Goal: Information Seeking & Learning: Check status

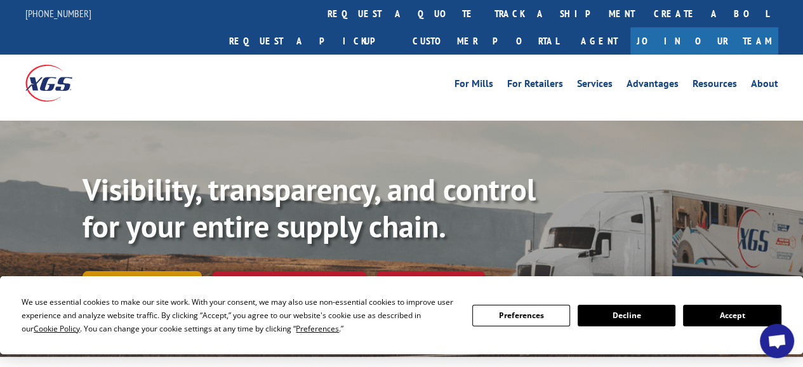
click at [142, 271] on link "Track shipment" at bounding box center [142, 284] width 119 height 27
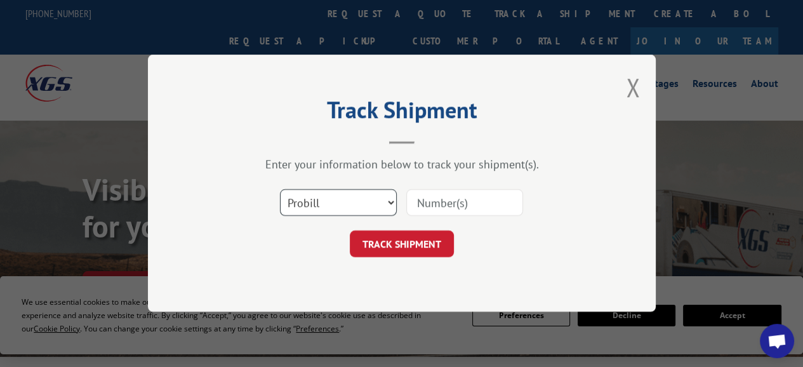
click at [352, 208] on select "Select category... Probill BOL PO" at bounding box center [338, 203] width 117 height 27
select select "bol"
click at [280, 190] on select "Select category... Probill BOL PO" at bounding box center [338, 203] width 117 height 27
click at [509, 206] on input at bounding box center [464, 203] width 117 height 27
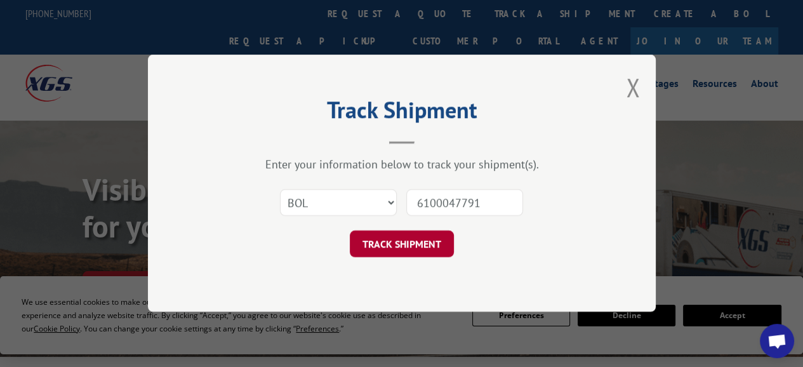
type input "6100047791"
click at [391, 244] on button "TRACK SHIPMENT" at bounding box center [402, 244] width 104 height 27
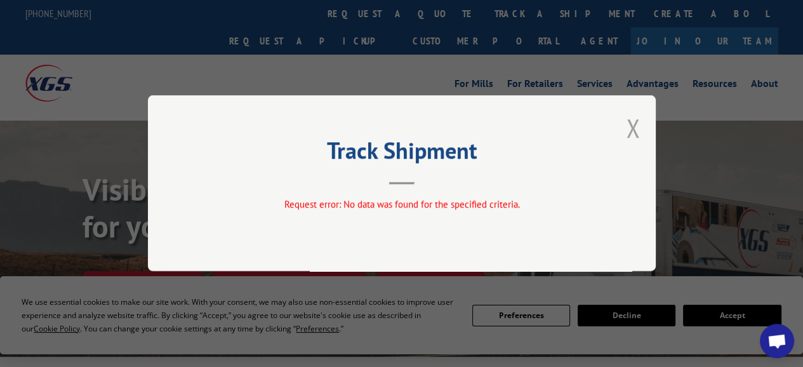
click at [638, 132] on button "Close modal" at bounding box center [633, 128] width 14 height 34
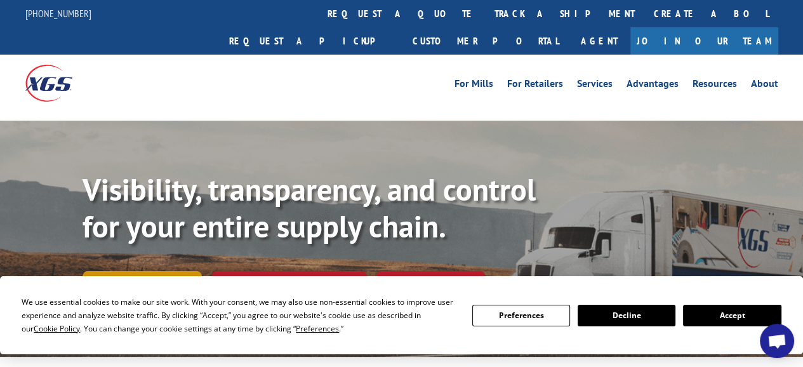
click at [180, 271] on link "Track shipment" at bounding box center [142, 284] width 119 height 27
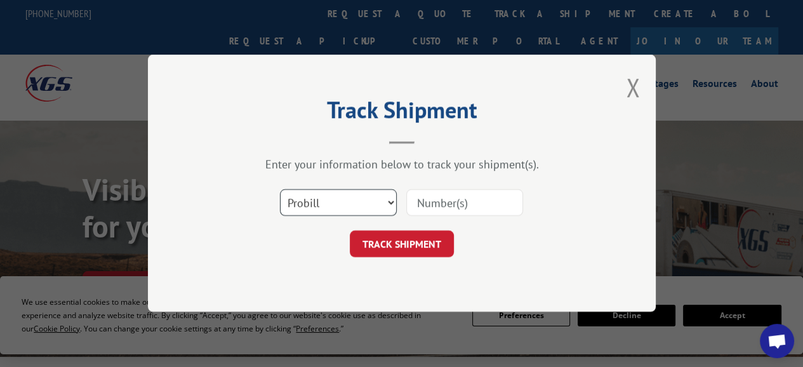
click at [391, 201] on select "Select category... Probill BOL PO" at bounding box center [338, 203] width 117 height 27
select select "po"
click at [280, 190] on select "Select category... Probill BOL PO" at bounding box center [338, 203] width 117 height 27
click at [444, 209] on input at bounding box center [464, 203] width 117 height 27
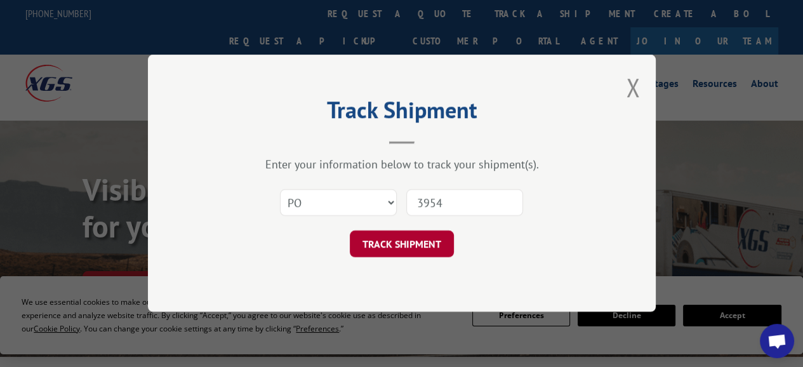
type input "3954"
click at [404, 241] on button "TRACK SHIPMENT" at bounding box center [402, 244] width 104 height 27
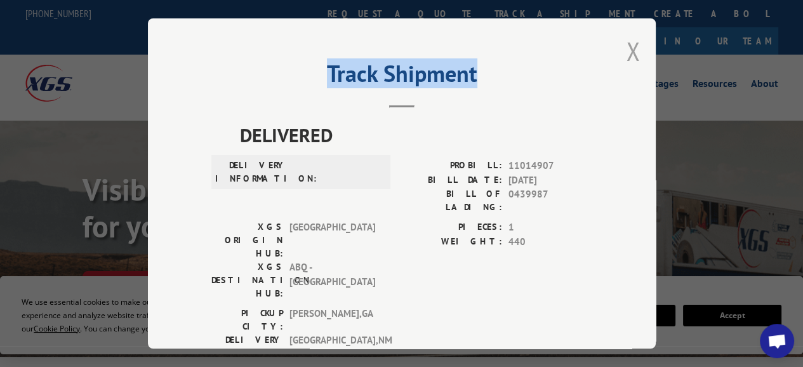
click at [625, 58] on div "Track Shipment DELIVERED DELIVERY INFORMATION: PROBILL: 11014907 BILL DATE: [DA…" at bounding box center [402, 183] width 508 height 330
click at [626, 56] on button "Close modal" at bounding box center [633, 51] width 14 height 34
